Goal: Navigation & Orientation: Find specific page/section

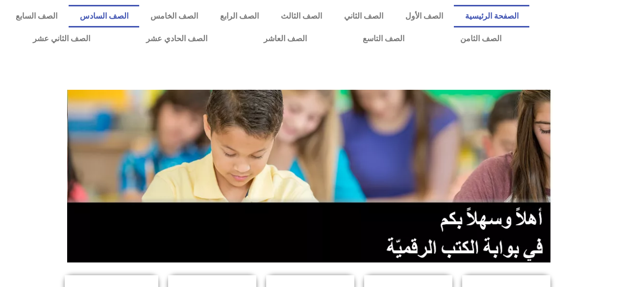
click at [139, 19] on link "الصف السادس" at bounding box center [104, 16] width 71 height 23
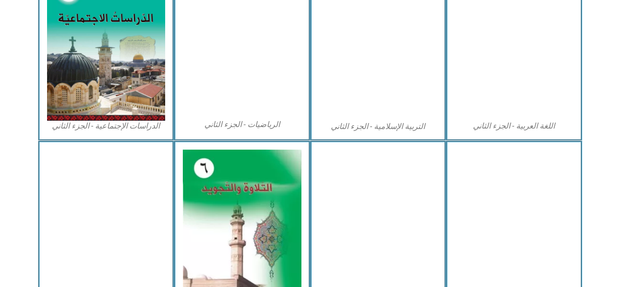
scroll to position [521, 0]
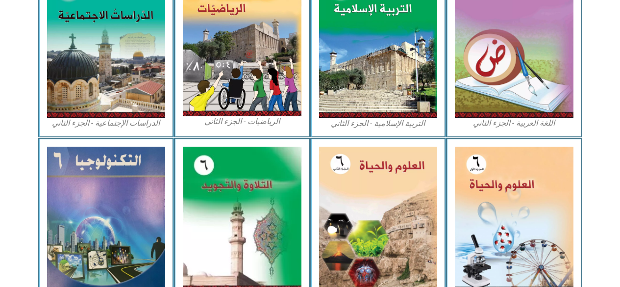
click at [480, 185] on img at bounding box center [514, 219] width 119 height 145
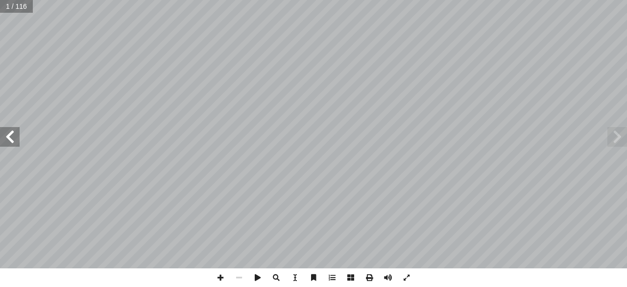
click at [11, 132] on span at bounding box center [10, 137] width 20 height 20
click at [9, 135] on span at bounding box center [10, 137] width 20 height 20
click at [15, 140] on span at bounding box center [10, 137] width 20 height 20
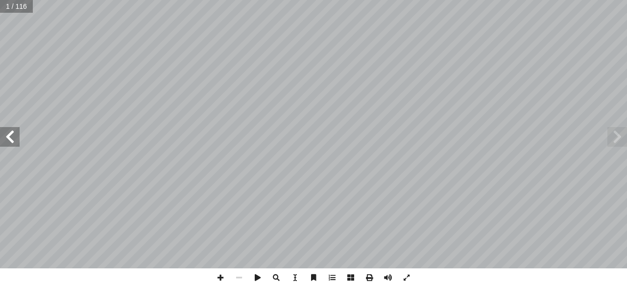
click at [16, 140] on span at bounding box center [10, 137] width 20 height 20
click at [12, 139] on span at bounding box center [10, 137] width 20 height 20
click at [7, 136] on span at bounding box center [10, 137] width 20 height 20
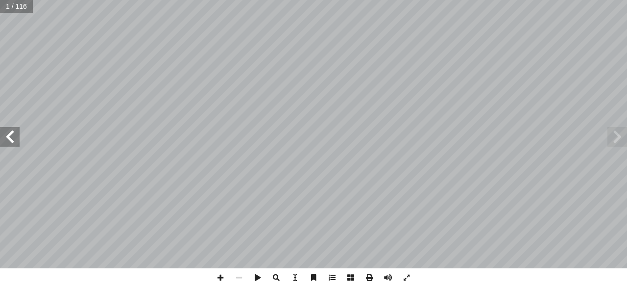
click at [9, 136] on span at bounding box center [10, 137] width 20 height 20
click at [12, 139] on span at bounding box center [10, 137] width 20 height 20
click at [12, 138] on span at bounding box center [10, 137] width 20 height 20
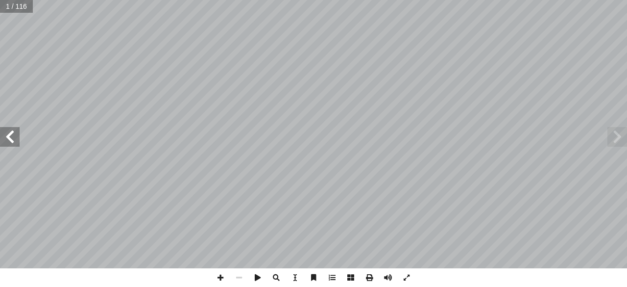
click at [12, 138] on span at bounding box center [10, 137] width 20 height 20
click at [14, 136] on span at bounding box center [10, 137] width 20 height 20
click at [12, 137] on span at bounding box center [10, 137] width 20 height 20
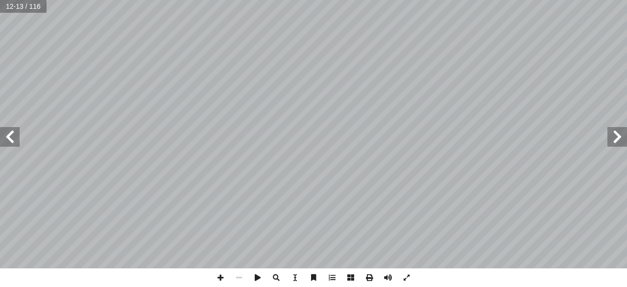
click at [8, 137] on span at bounding box center [10, 137] width 20 height 20
click at [15, 135] on span at bounding box center [10, 137] width 20 height 20
click at [11, 136] on span at bounding box center [10, 137] width 20 height 20
